Goal: Ask a question

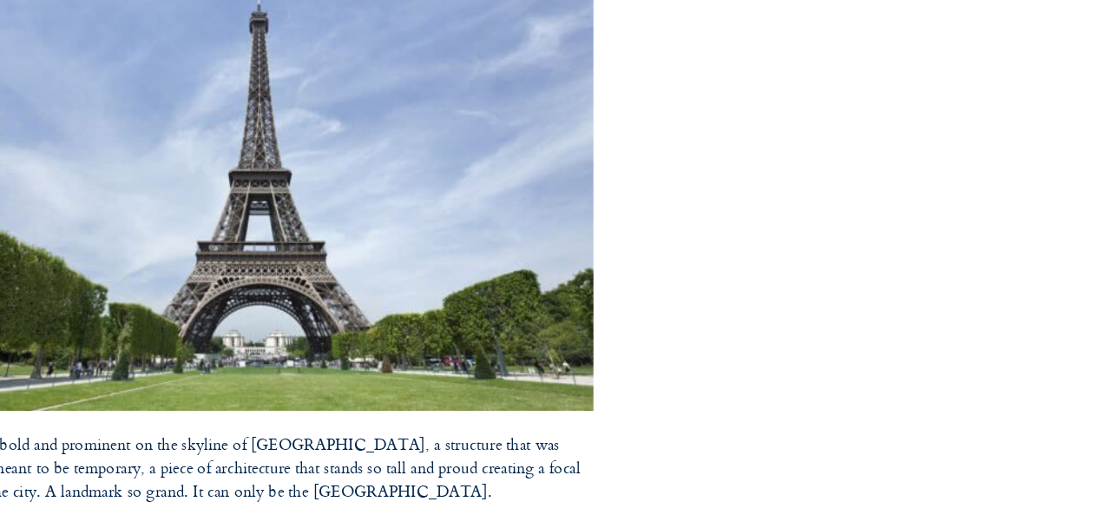
scroll to position [220, 0]
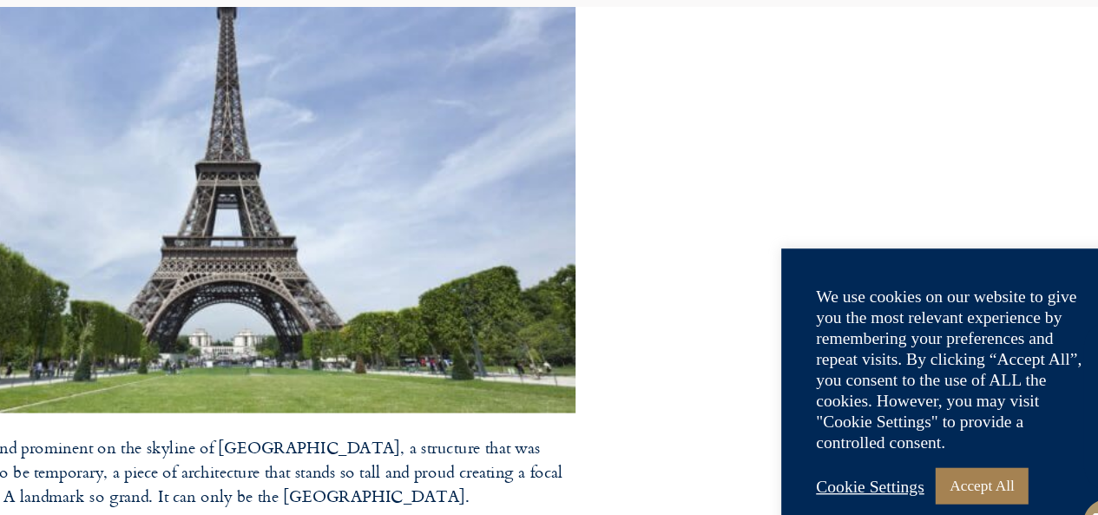
drag, startPoint x: 311, startPoint y: 306, endPoint x: 1071, endPoint y: 409, distance: 767.6
click at [1071, 294] on html "Planet Rail Online Enquiry Please enter your details below, together with your …" at bounding box center [549, 36] width 1098 height 515
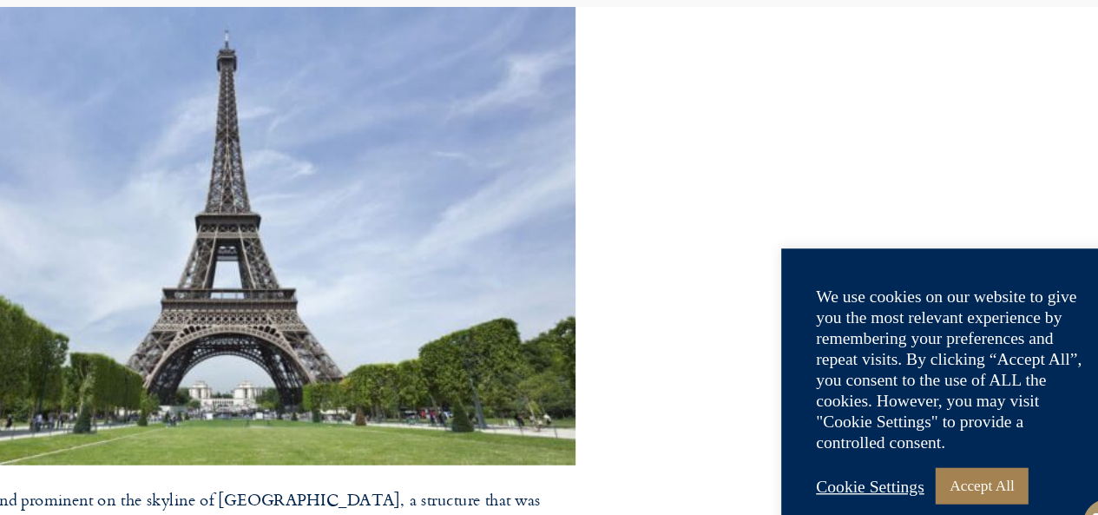
scroll to position [0, 0]
click at [978, 452] on link "Accept All" at bounding box center [974, 456] width 69 height 27
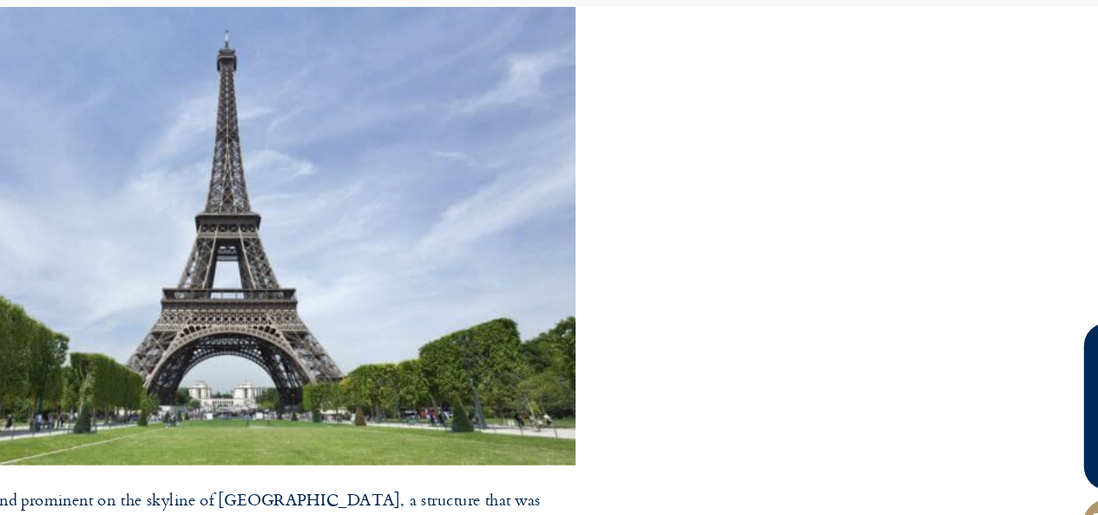
scroll to position [221, 0]
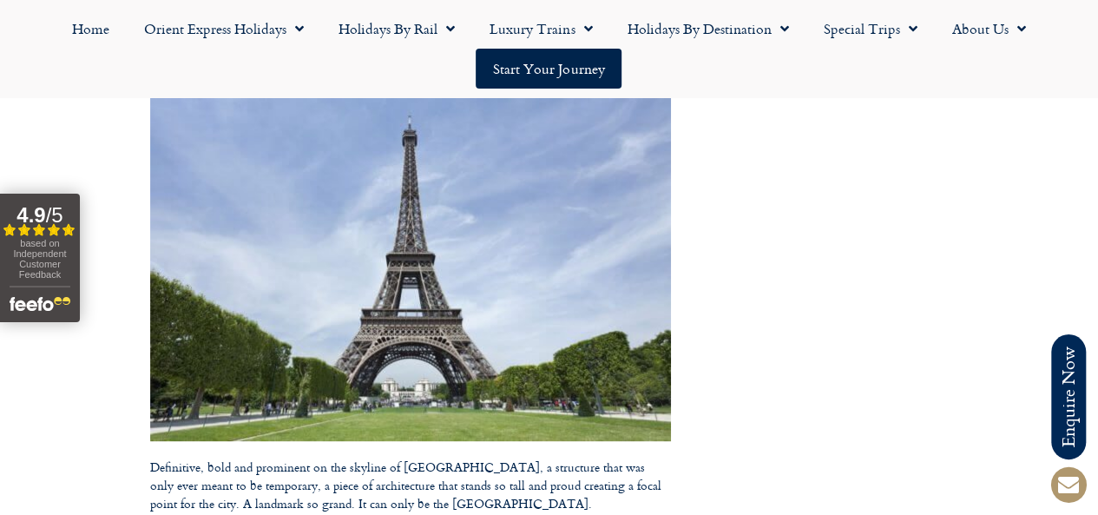
click at [31, 230] on div "Filled star Filled star Filled star Filled star Partial star" at bounding box center [40, 230] width 74 height 15
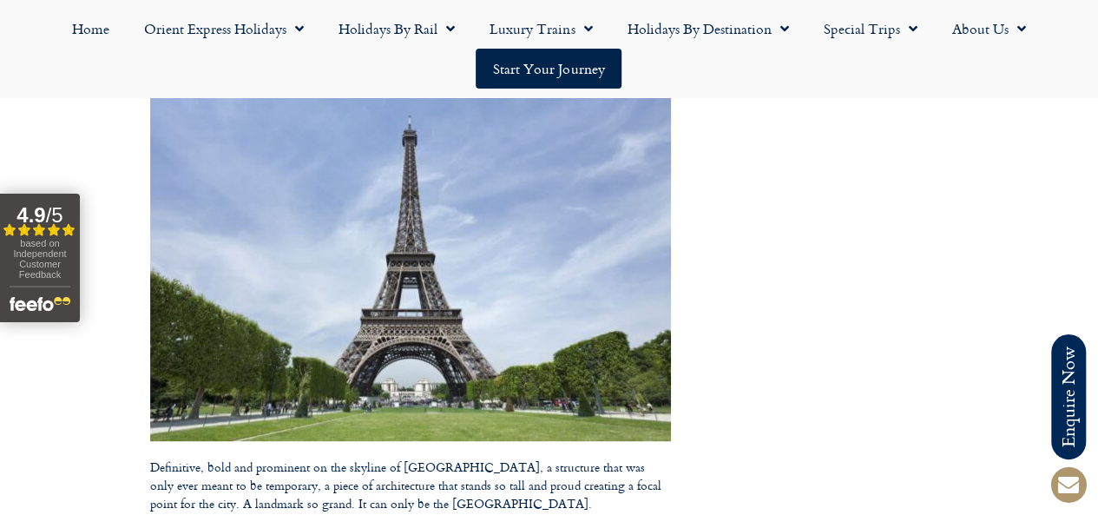
drag, startPoint x: 435, startPoint y: 412, endPoint x: 446, endPoint y: 386, distance: 28.4
